Goal: Information Seeking & Learning: Check status

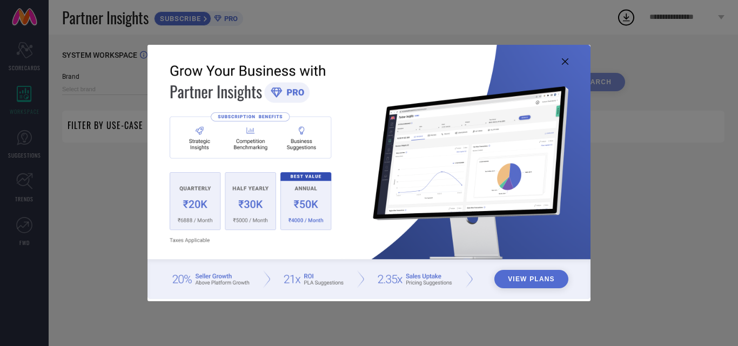
type input "1 STOP FASHION"
type input "All"
click at [562, 63] on icon at bounding box center [565, 61] width 6 height 6
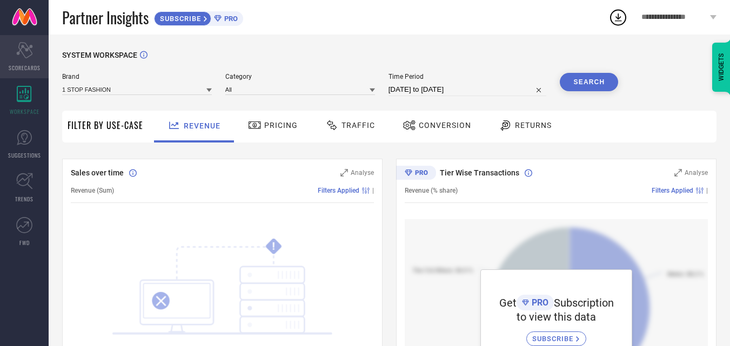
click at [28, 56] on icon at bounding box center [24, 50] width 16 height 16
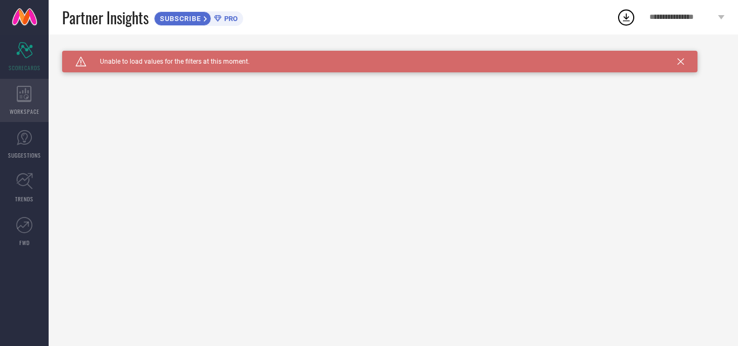
click at [14, 97] on div "WORKSPACE" at bounding box center [24, 100] width 49 height 43
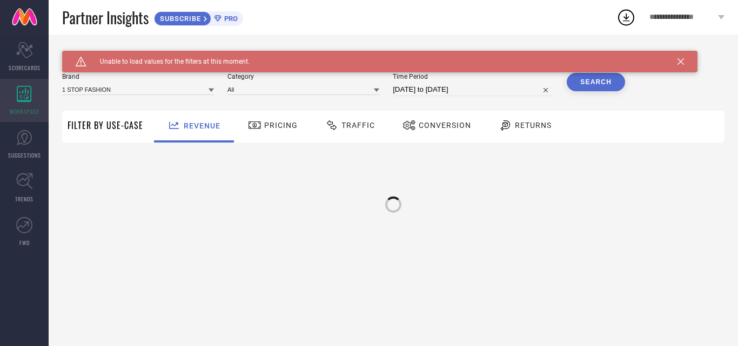
type input "1 STOP FASHION"
type input "All"
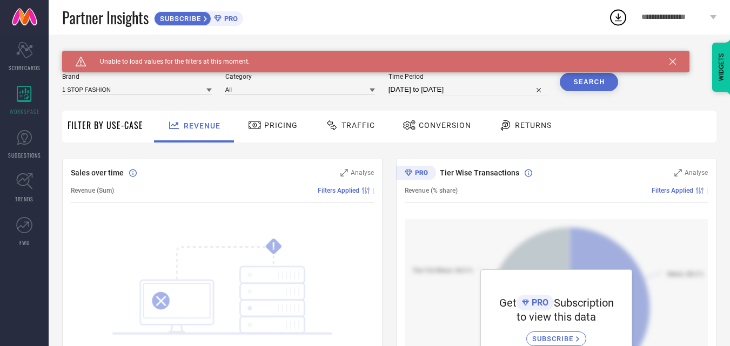
scroll to position [108, 0]
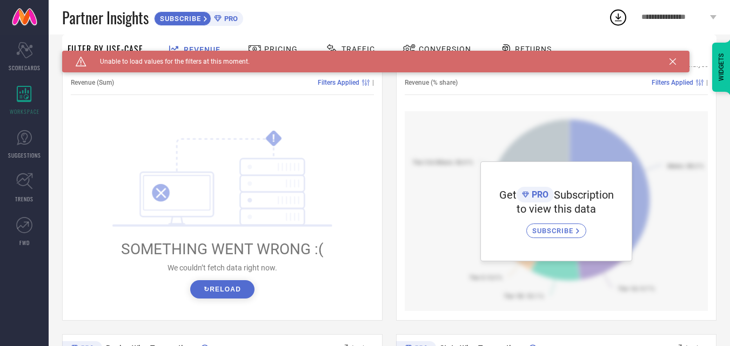
click at [227, 292] on button "↻ Reload" at bounding box center [222, 289] width 64 height 18
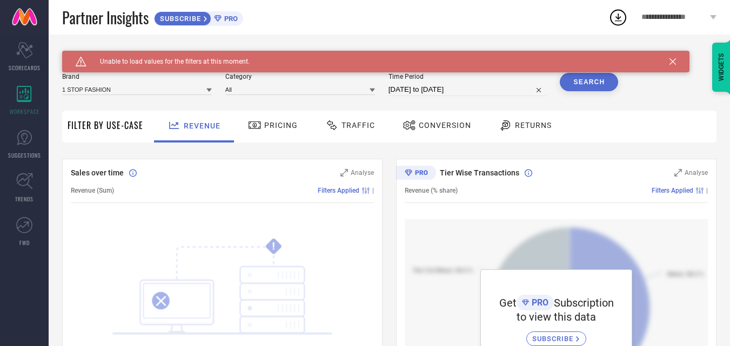
click at [286, 124] on span "Pricing" at bounding box center [280, 125] width 33 height 9
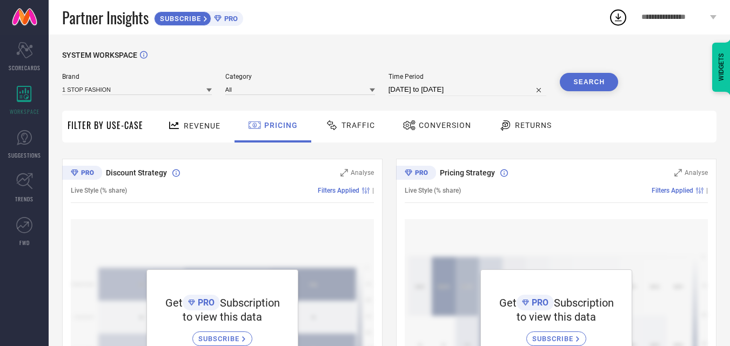
click at [354, 127] on span "Traffic" at bounding box center [357, 125] width 33 height 9
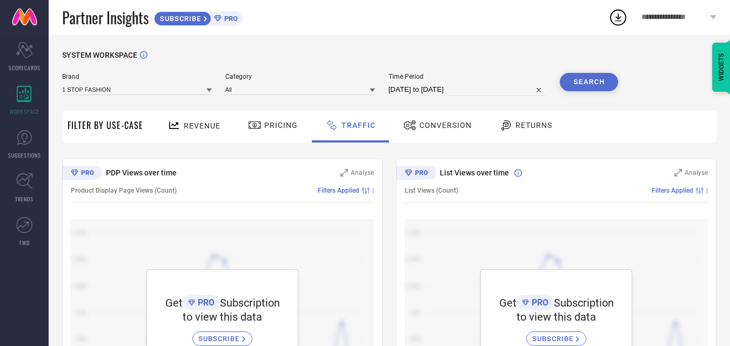
click at [211, 17] on div "SUBSCRIBE" at bounding box center [182, 18] width 57 height 15
click at [419, 130] on span "Conversion" at bounding box center [445, 125] width 52 height 9
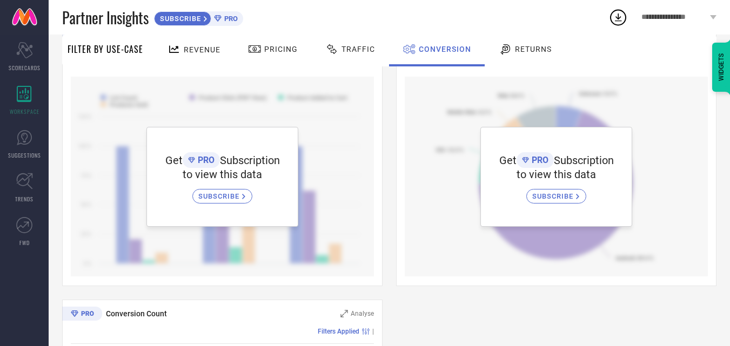
scroll to position [54, 0]
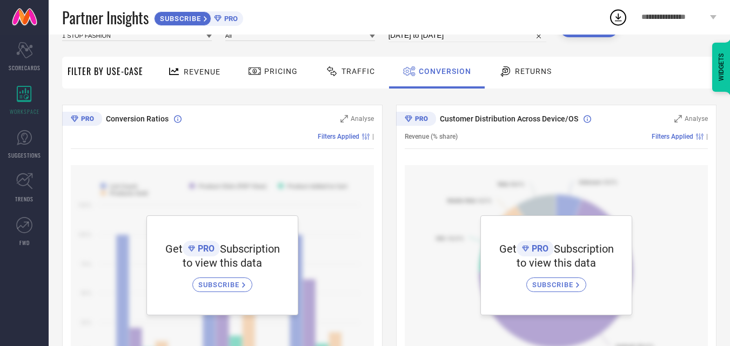
click at [335, 70] on icon at bounding box center [332, 71] width 14 height 13
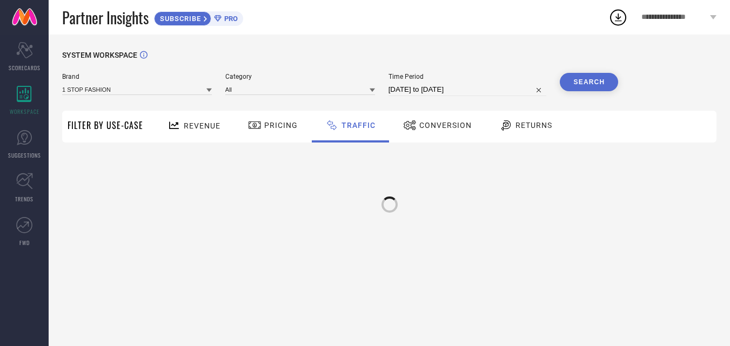
click at [264, 126] on span "Pricing" at bounding box center [280, 125] width 33 height 9
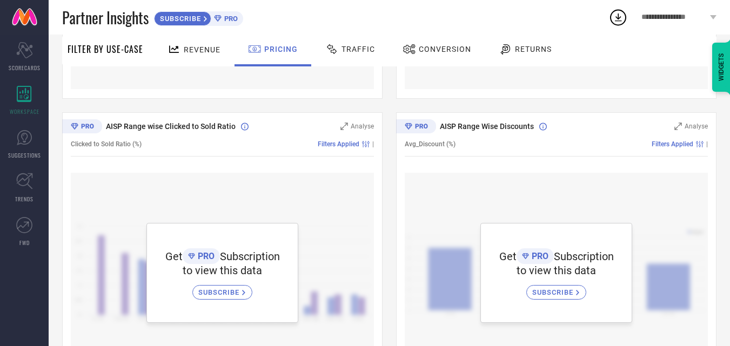
scroll to position [324, 0]
